Goal: Task Accomplishment & Management: Complete application form

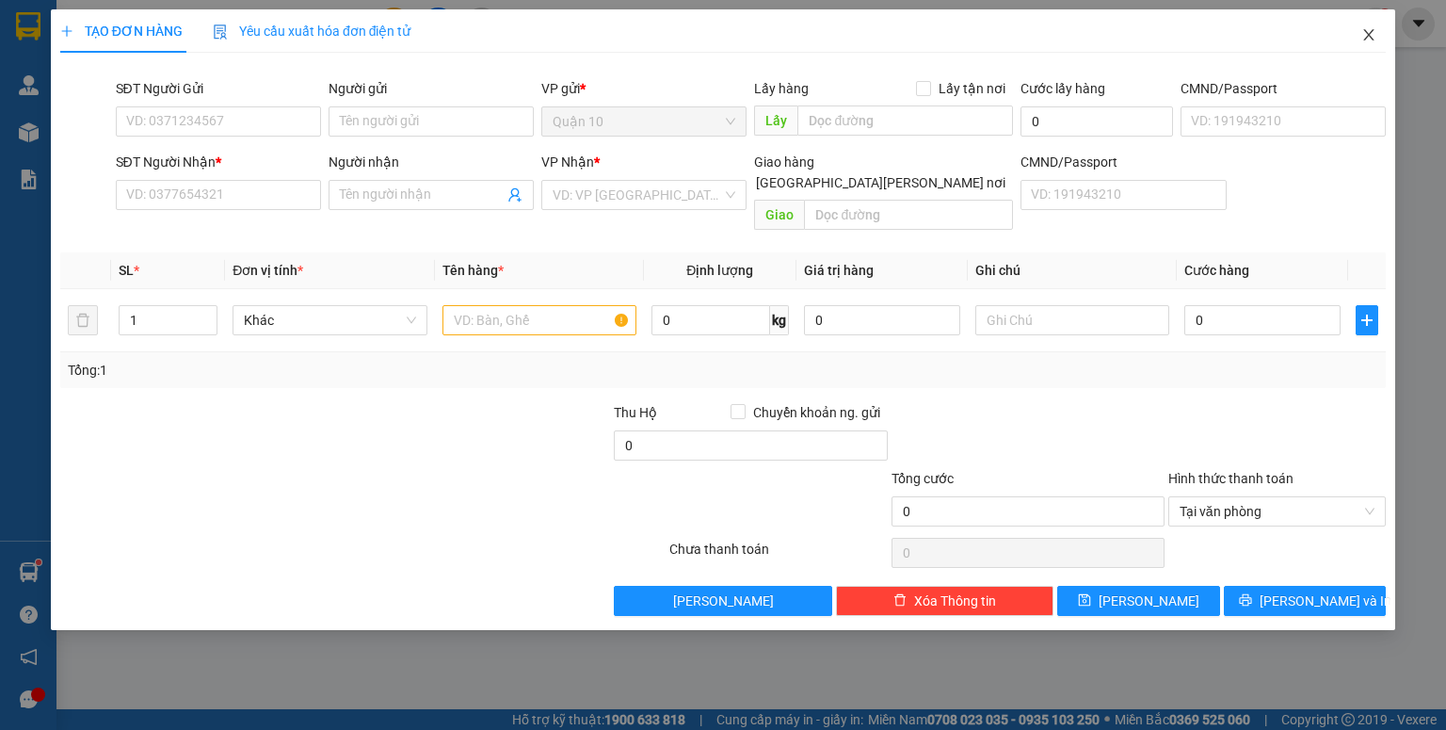
click at [1369, 38] on icon "close" at bounding box center [1368, 34] width 15 height 15
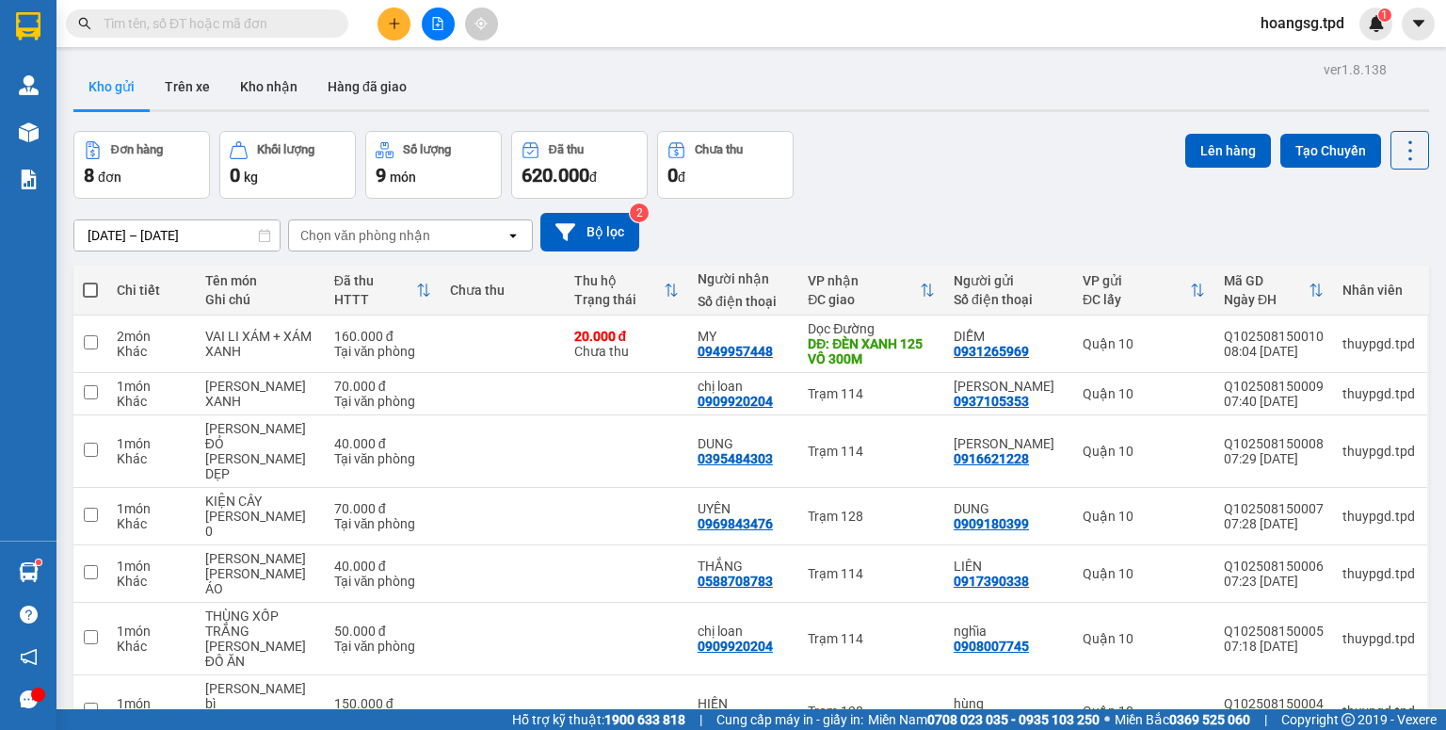
click at [282, 15] on input "text" at bounding box center [215, 23] width 222 height 21
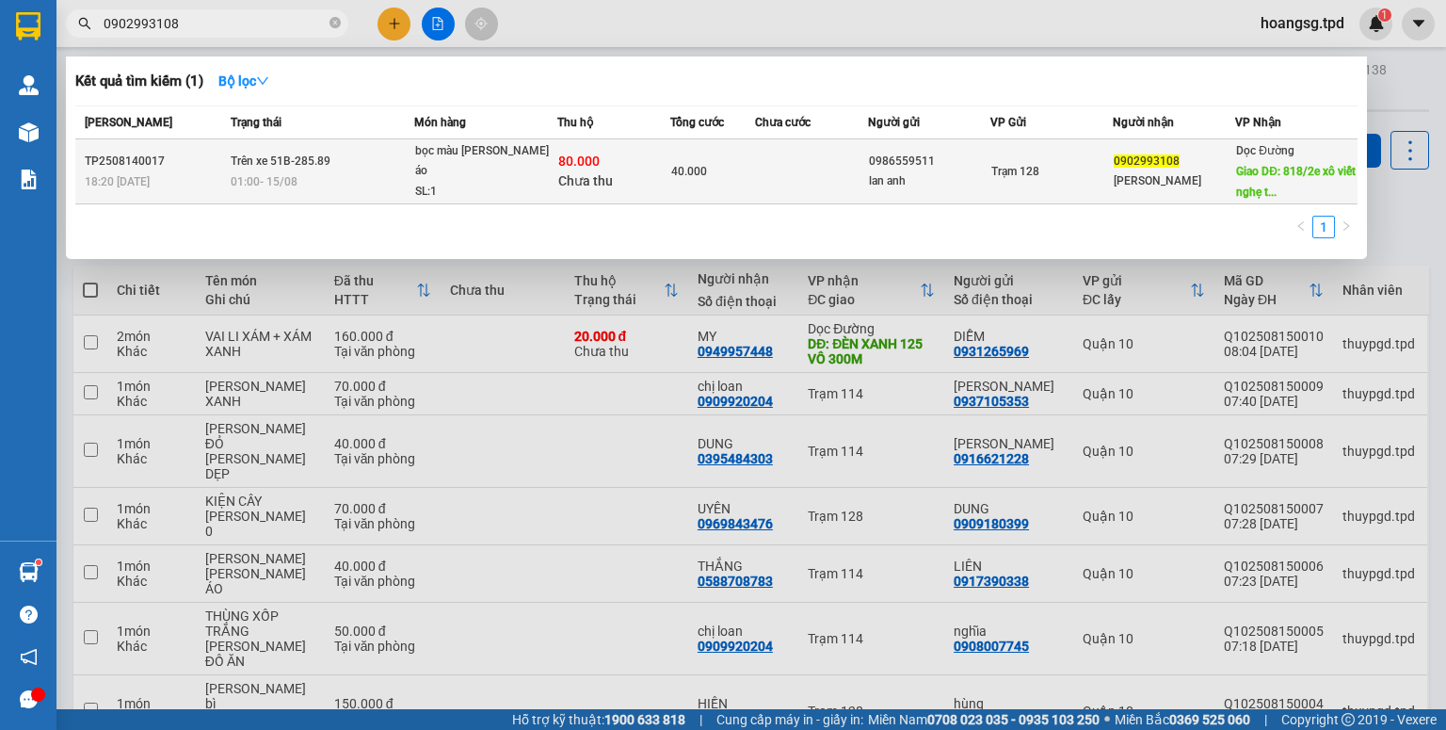
type input "0902993108"
click at [765, 179] on td at bounding box center [811, 171] width 113 height 65
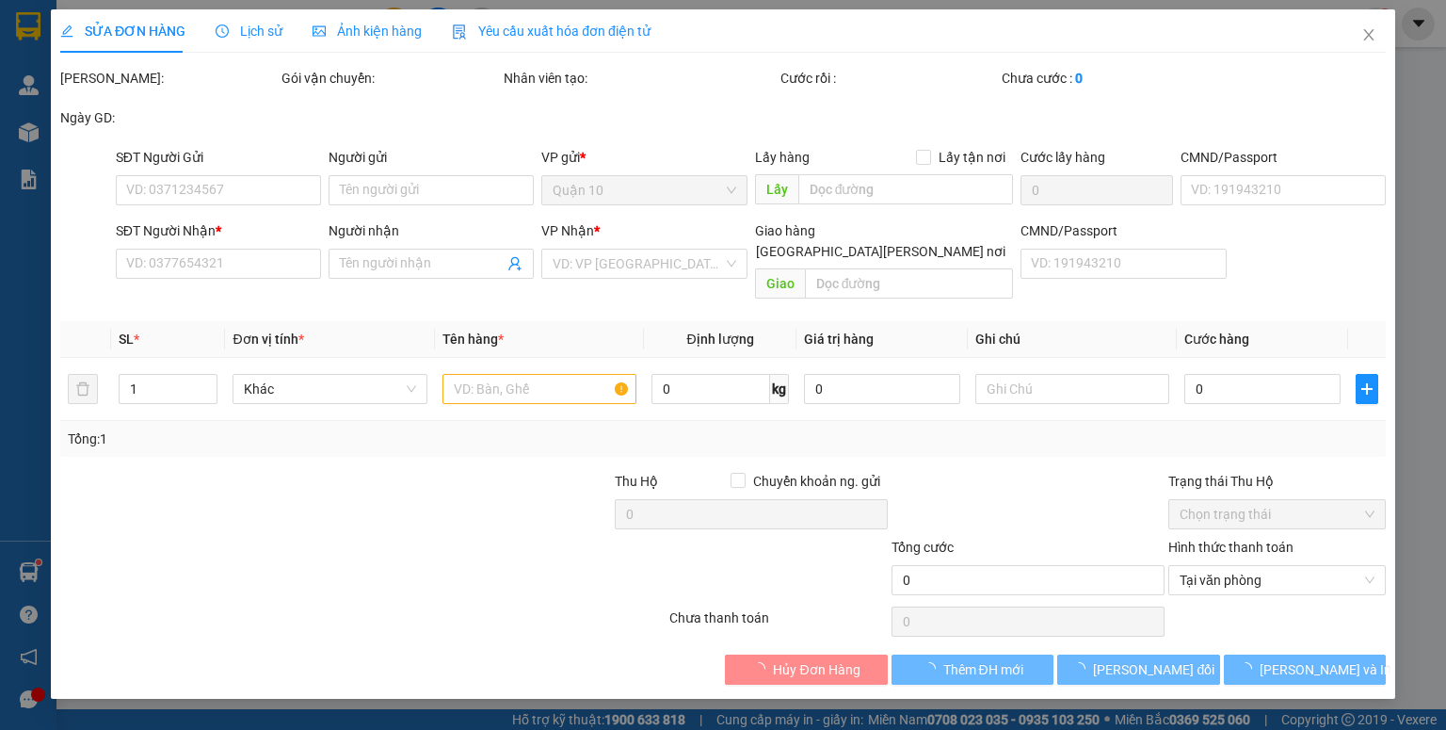
type input "0986559511"
type input "lan anh"
type input "0902993108"
type input "[PERSON_NAME]"
type input "818/2e xô viết [PERSON_NAME] [PERSON_NAME]"
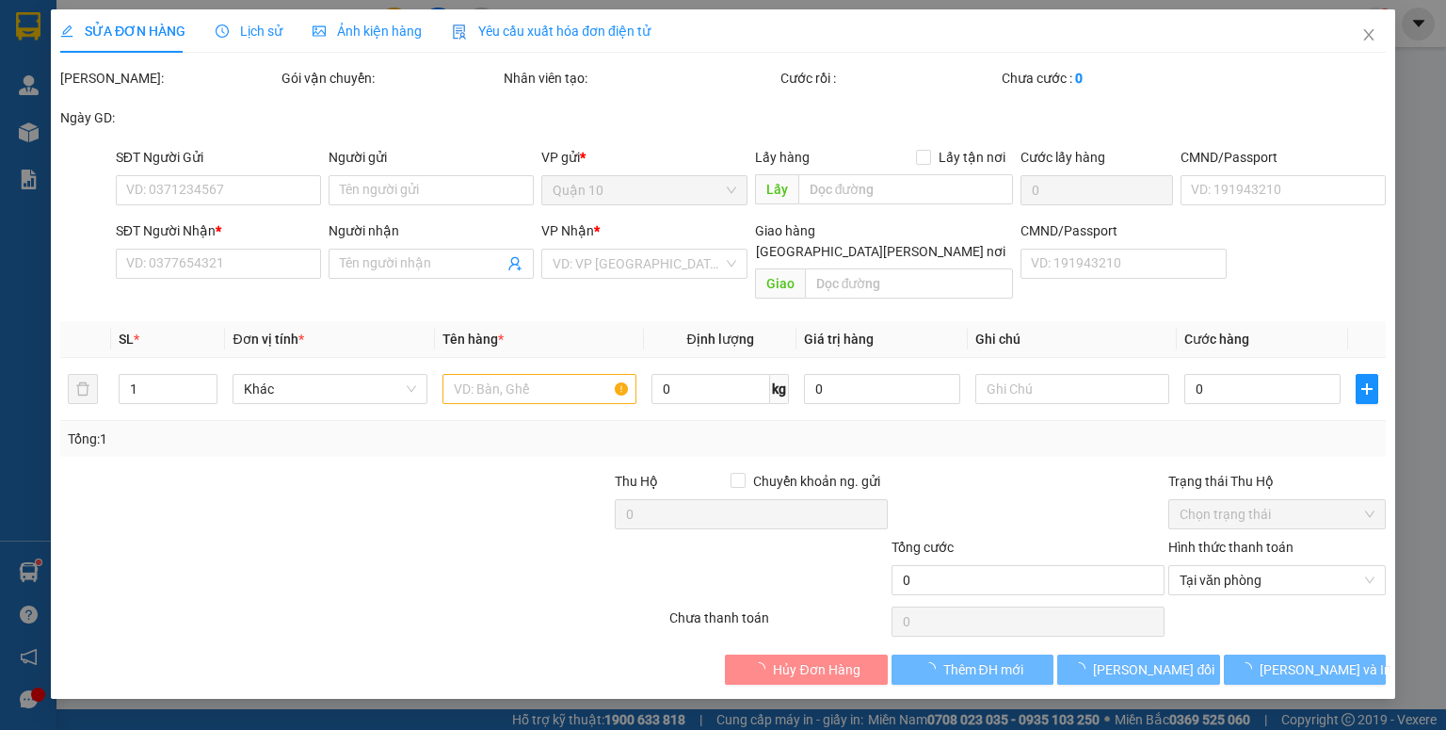
type input "80.000"
type input "40.000"
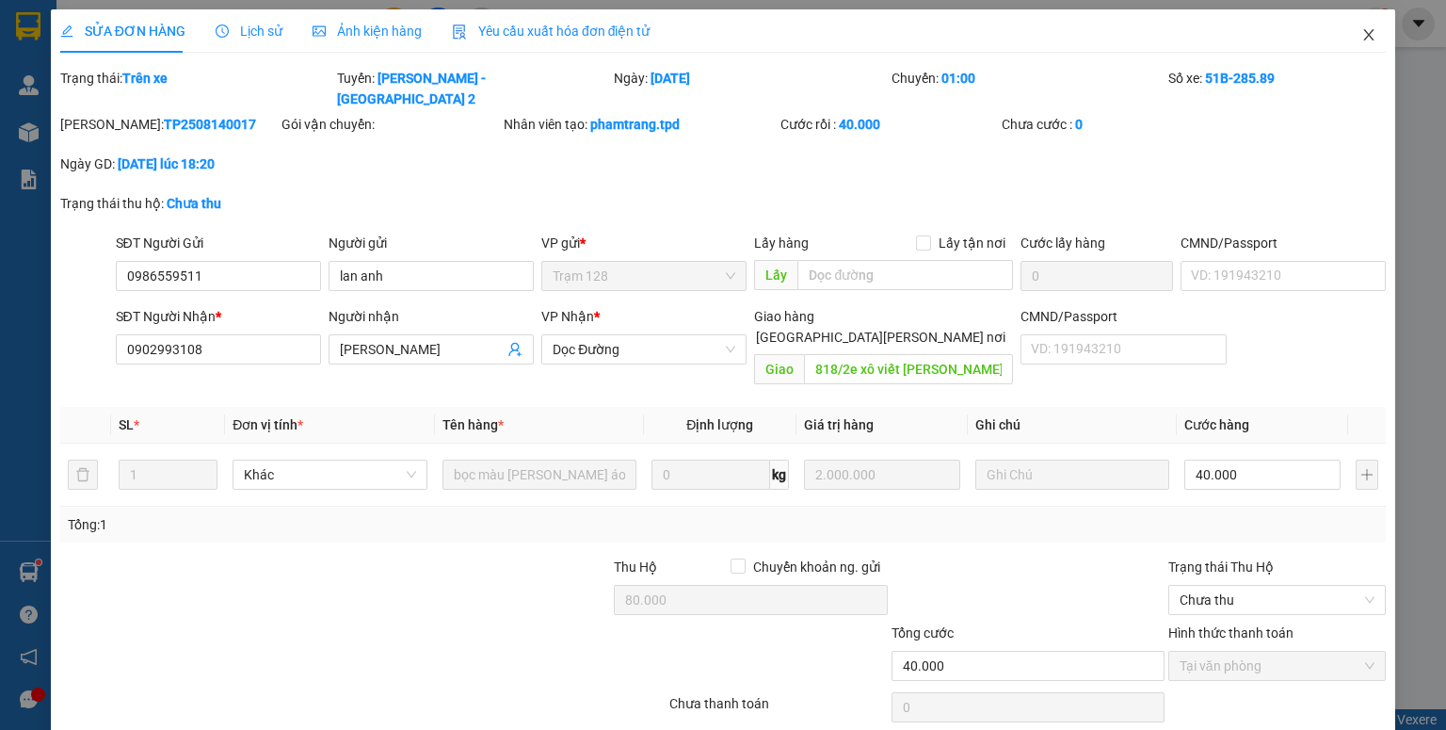
click at [1361, 34] on icon "close" at bounding box center [1368, 34] width 15 height 15
